Goal: Information Seeking & Learning: Find contact information

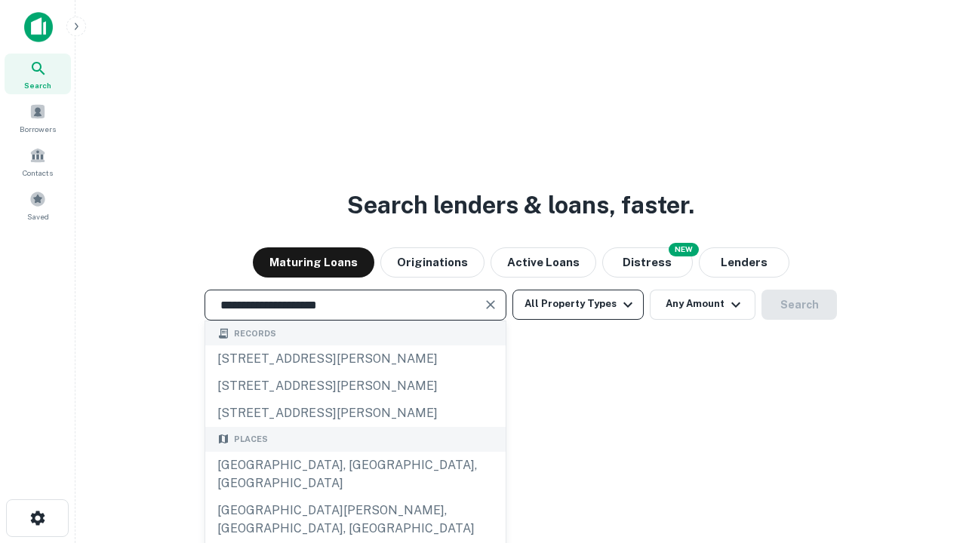
click at [355, 497] on div "[GEOGRAPHIC_DATA], [GEOGRAPHIC_DATA], [GEOGRAPHIC_DATA]" at bounding box center [355, 474] width 300 height 45
click at [578, 304] on button "All Property Types" at bounding box center [577, 305] width 131 height 30
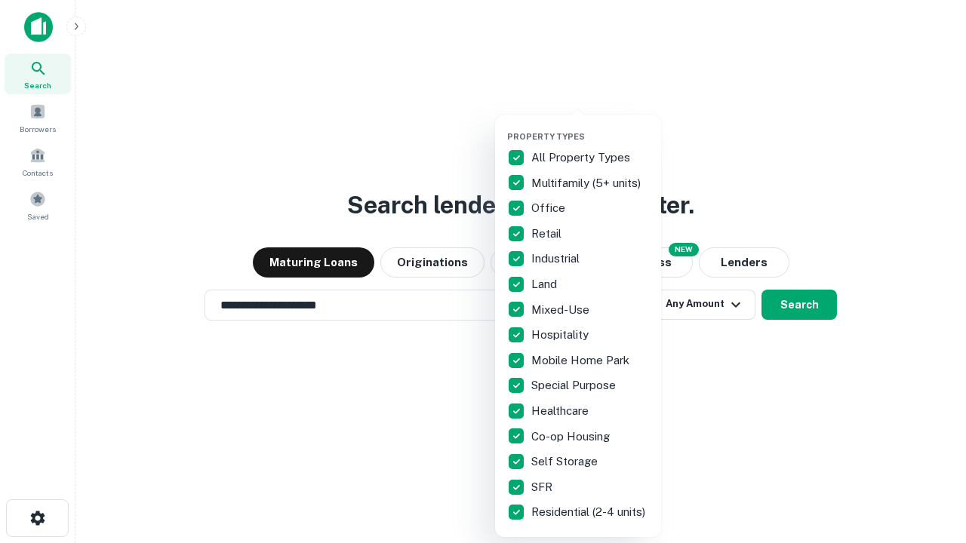
type input "**********"
click at [590, 127] on button "button" at bounding box center [590, 127] width 166 height 1
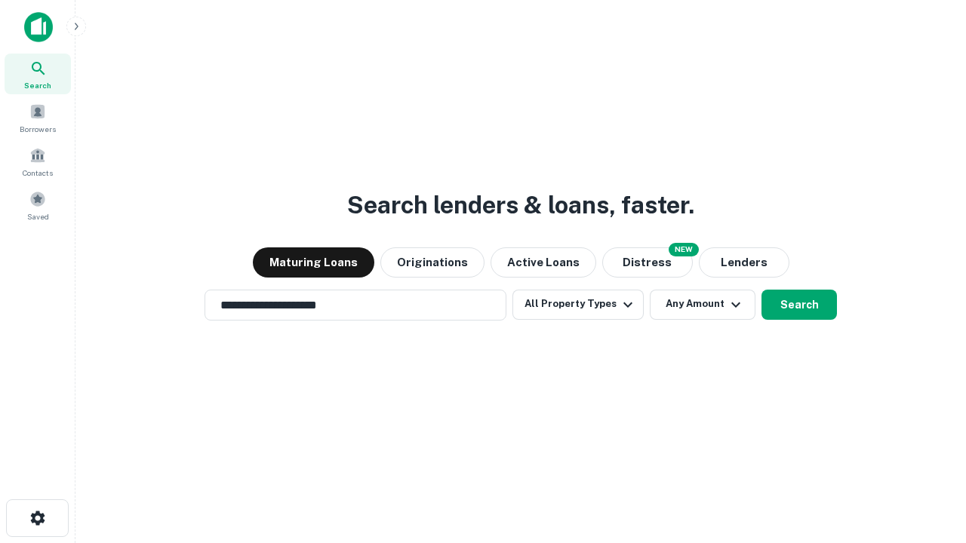
scroll to position [23, 0]
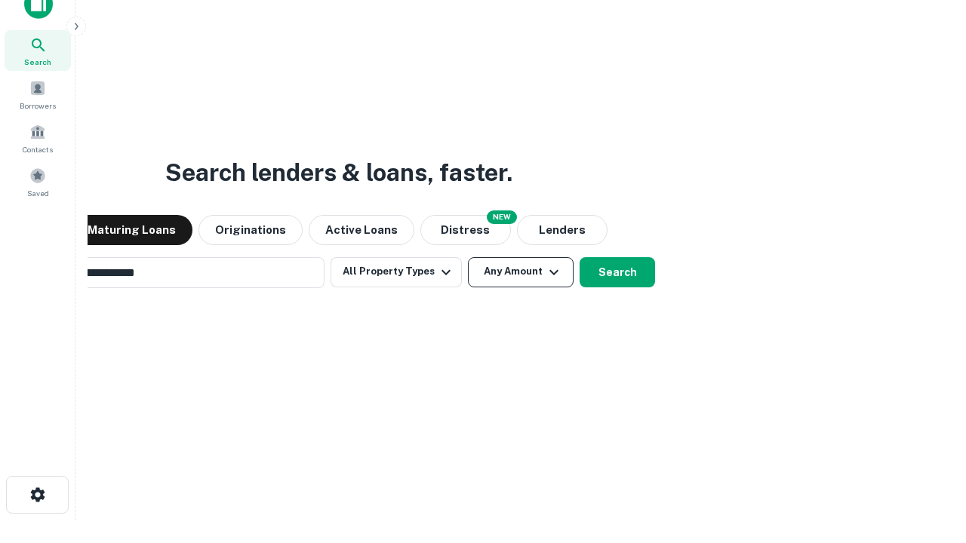
click at [468, 257] on button "Any Amount" at bounding box center [521, 272] width 106 height 30
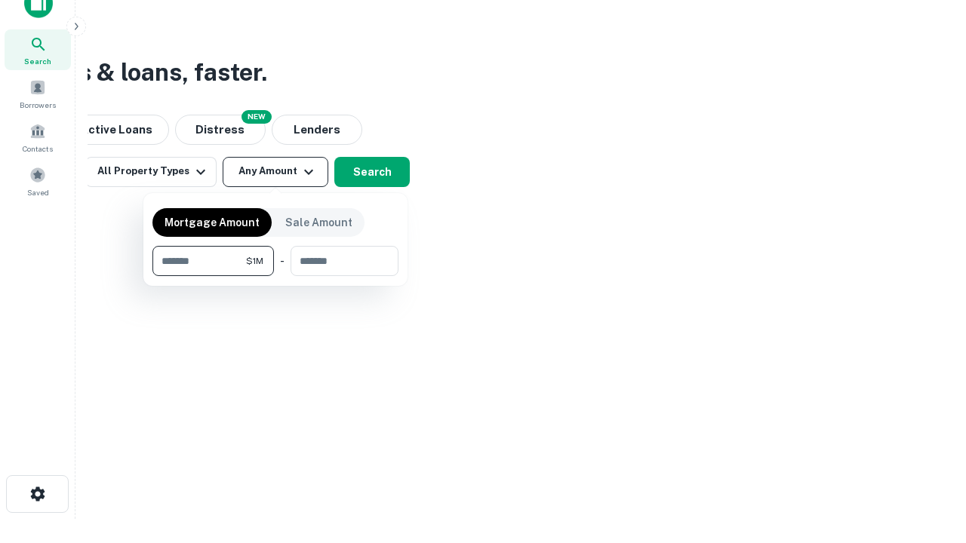
type input "*******"
click at [275, 276] on button "button" at bounding box center [275, 276] width 246 height 1
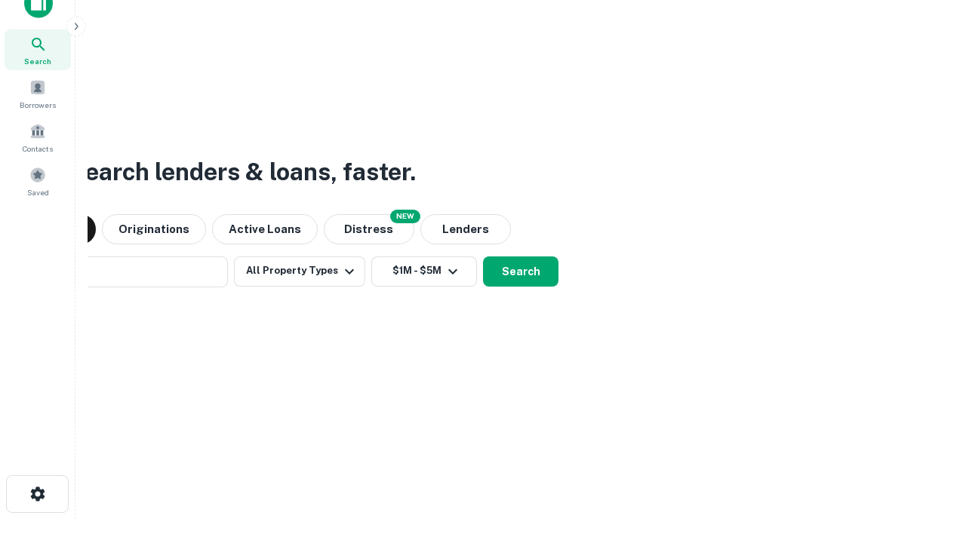
scroll to position [23, 0]
click at [483, 257] on button "Search" at bounding box center [520, 272] width 75 height 30
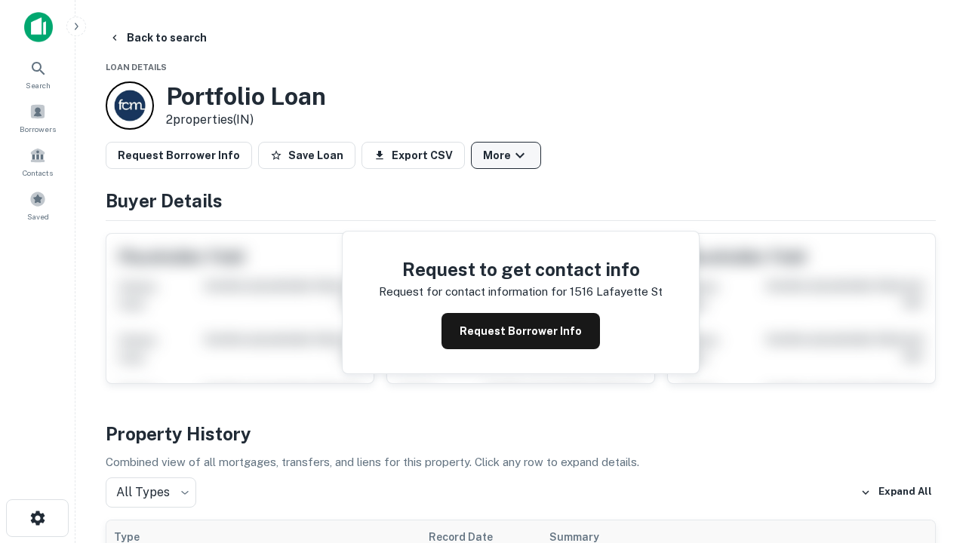
click at [506, 155] on button "More" at bounding box center [506, 155] width 70 height 27
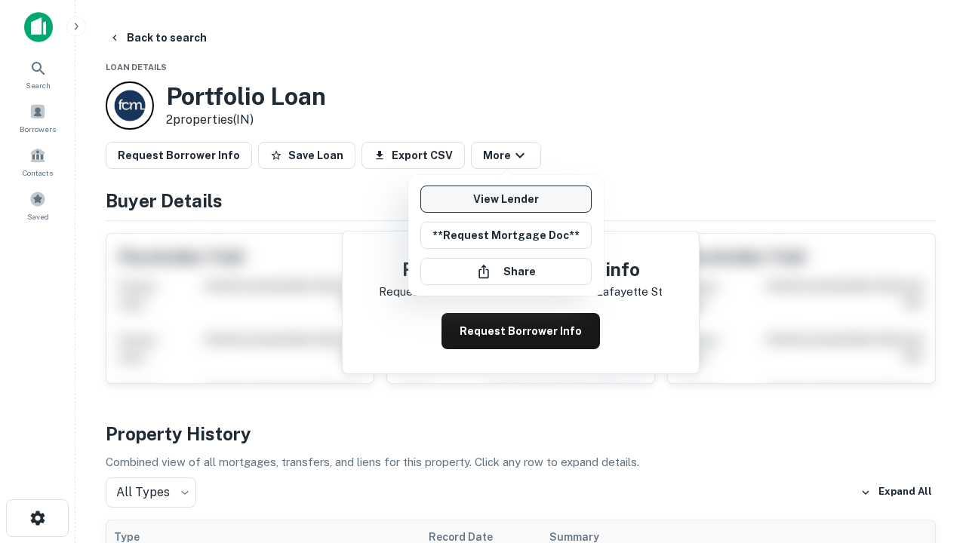
click at [506, 199] on link "View Lender" at bounding box center [505, 199] width 171 height 27
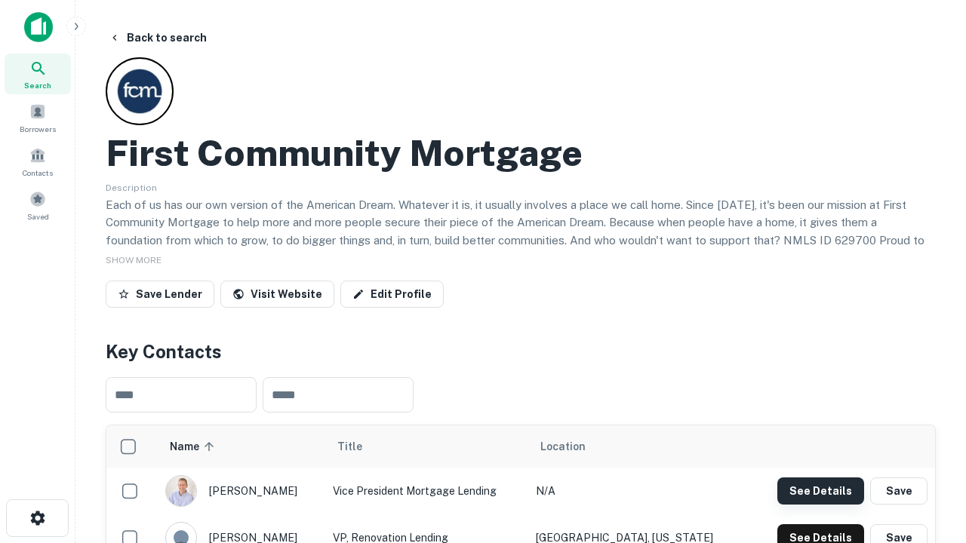
click at [820, 491] on button "See Details" at bounding box center [820, 491] width 87 height 27
click at [37, 518] on icon "button" at bounding box center [38, 518] width 18 height 18
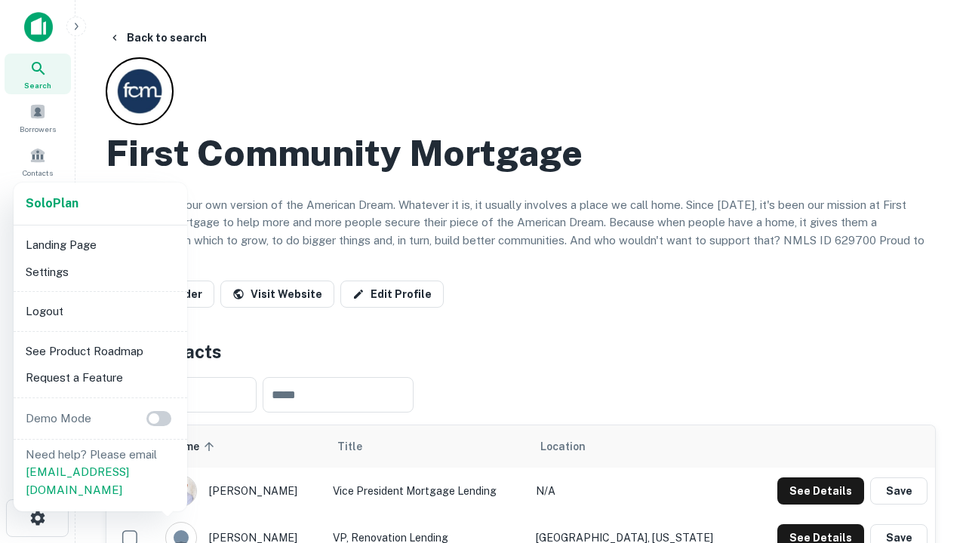
click at [100, 311] on li "Logout" at bounding box center [101, 311] width 162 height 27
